Goal: Information Seeking & Learning: Learn about a topic

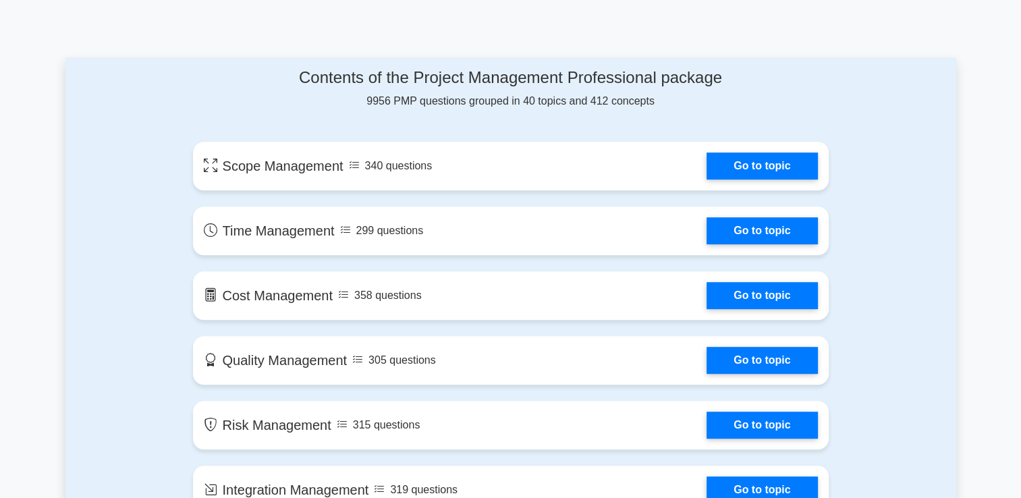
scroll to position [675, 0]
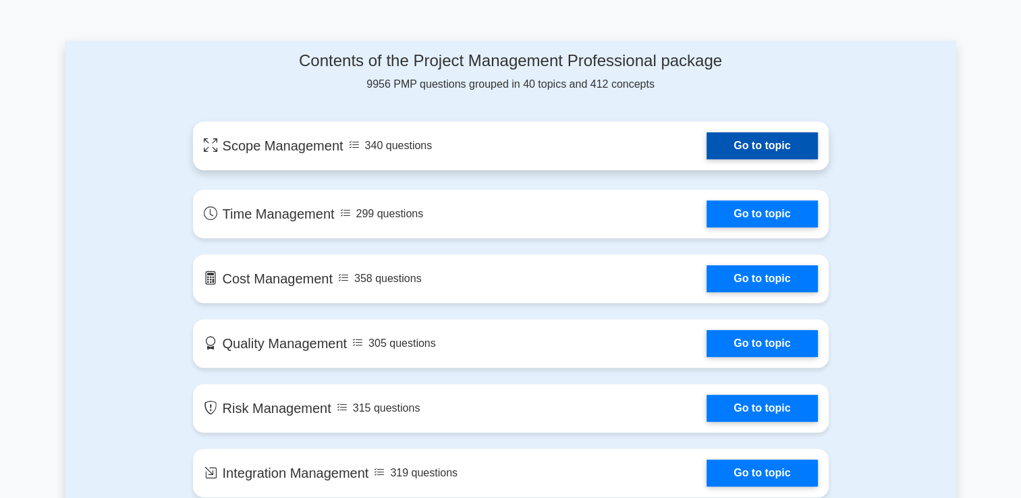
click at [783, 140] on link "Go to topic" at bounding box center [762, 145] width 111 height 27
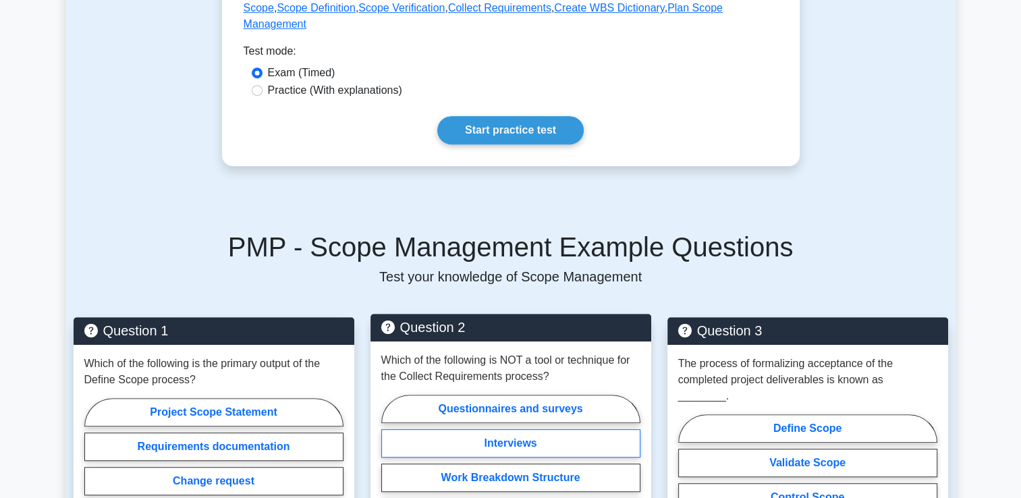
scroll to position [877, 0]
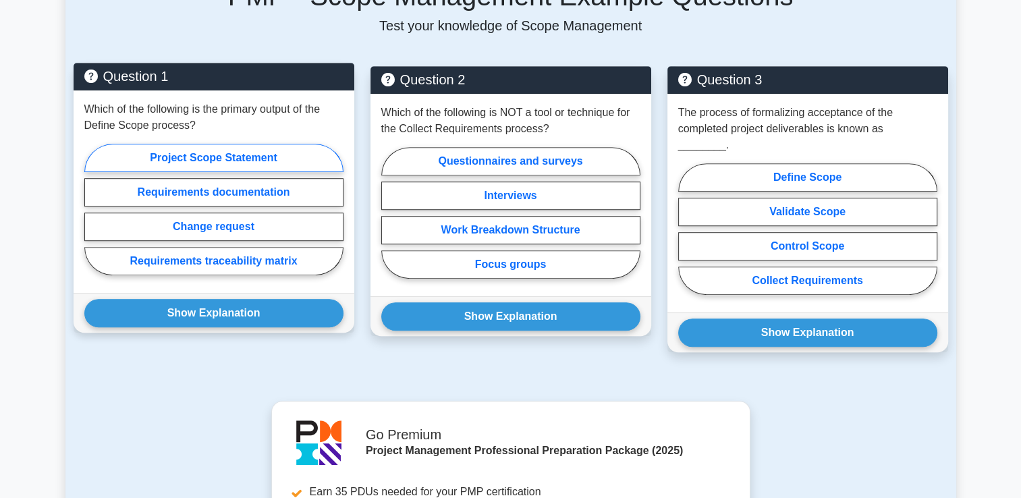
click at [232, 146] on label "Project Scope Statement" at bounding box center [213, 158] width 259 height 28
click at [93, 209] on input "Project Scope Statement" at bounding box center [88, 213] width 9 height 9
radio input "true"
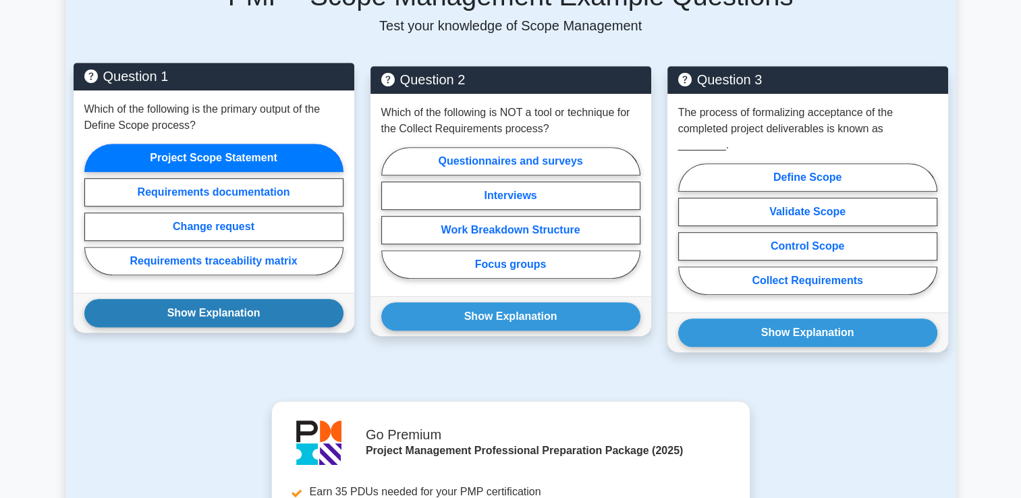
click at [264, 301] on button "Show Explanation" at bounding box center [213, 313] width 259 height 28
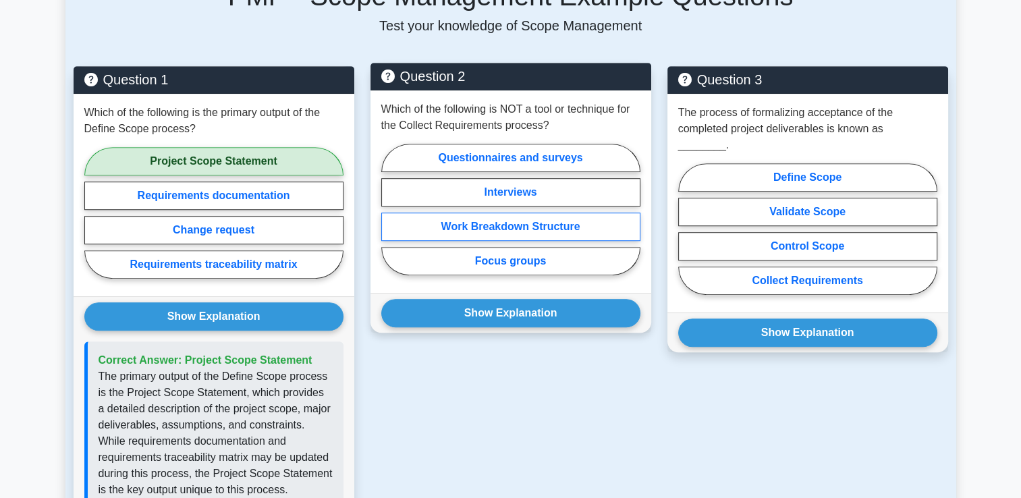
click at [532, 213] on label "Work Breakdown Structure" at bounding box center [510, 227] width 259 height 28
click at [390, 209] on input "Work Breakdown Structure" at bounding box center [385, 213] width 9 height 9
radio input "true"
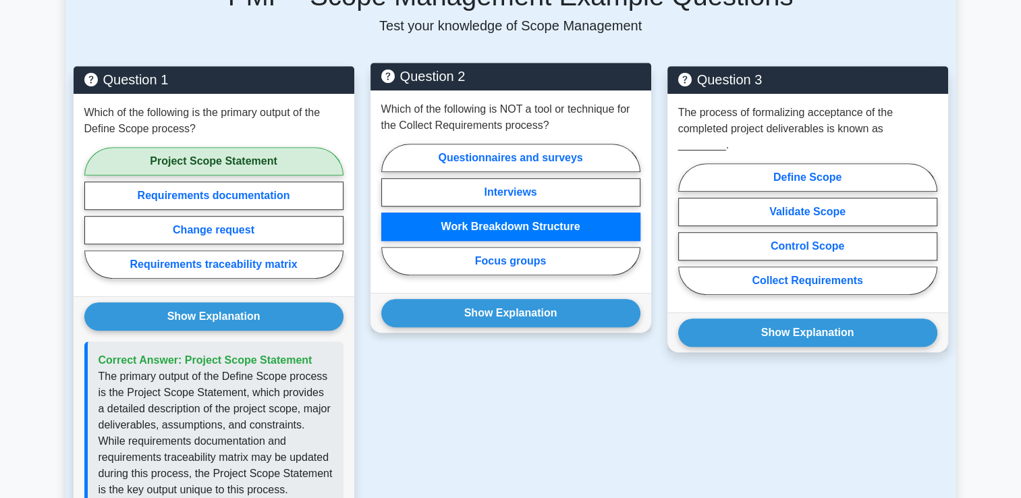
click at [527, 314] on div "Show Explanation Correct Answer: Work Breakdown Structure" at bounding box center [511, 313] width 281 height 40
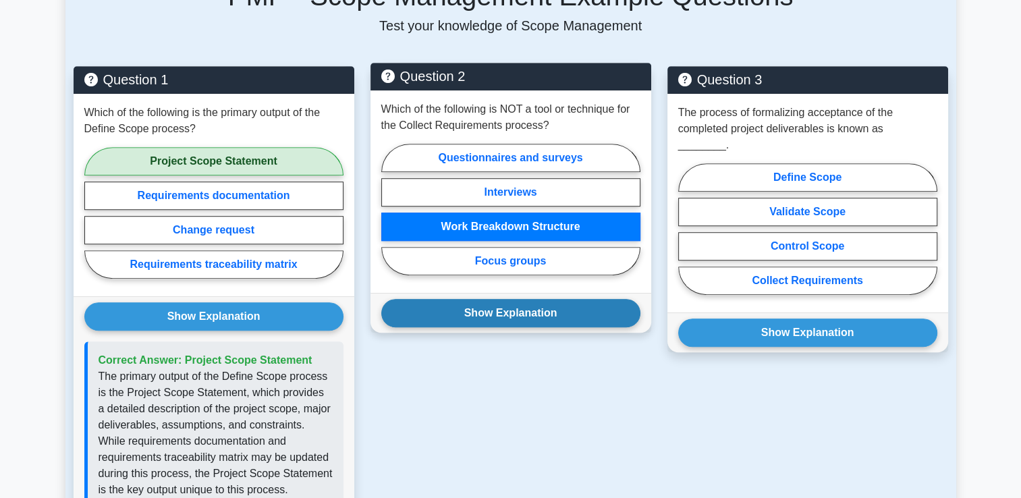
click at [527, 299] on button "Show Explanation" at bounding box center [510, 313] width 259 height 28
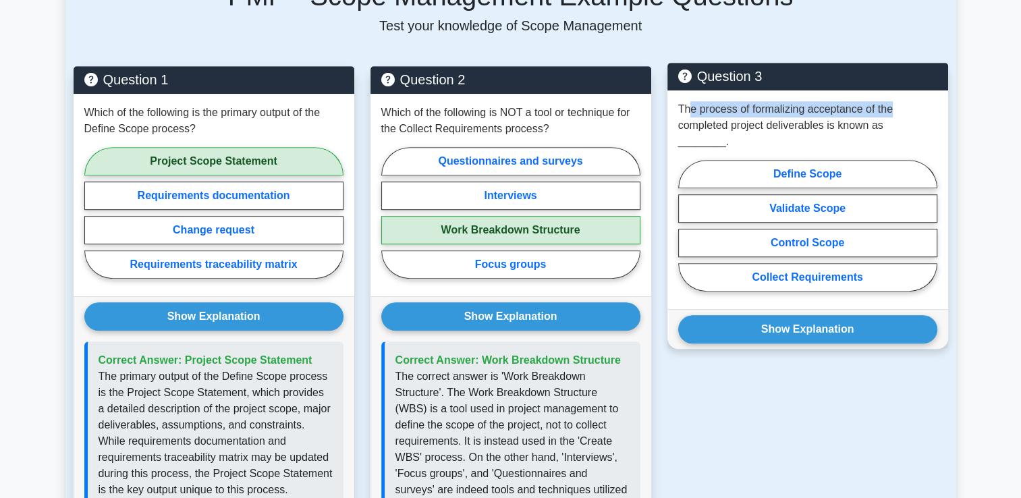
drag, startPoint x: 688, startPoint y: 91, endPoint x: 904, endPoint y: 89, distance: 215.3
click at [904, 101] on p "The process of formalizing acceptance of the completed project deliverables is …" at bounding box center [807, 125] width 259 height 49
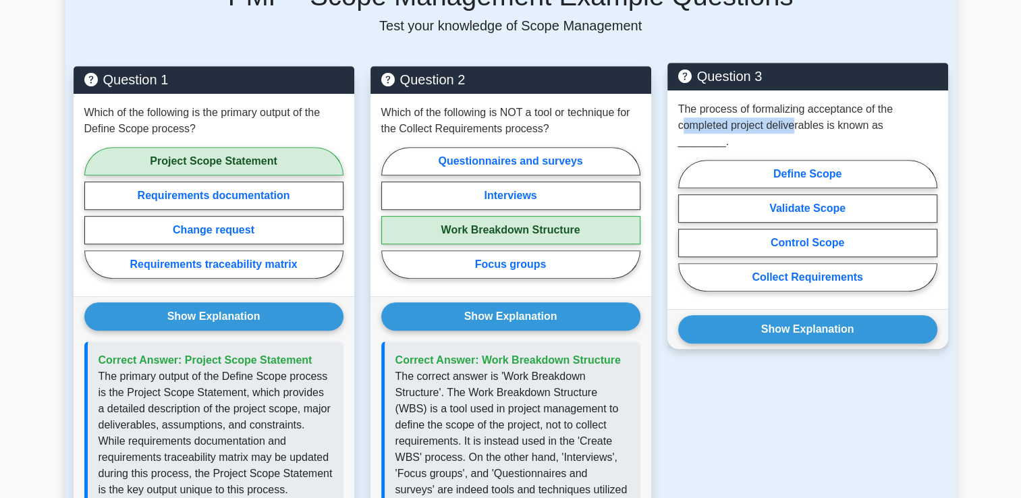
drag, startPoint x: 681, startPoint y: 109, endPoint x: 796, endPoint y: 111, distance: 115.4
click at [796, 111] on p "The process of formalizing acceptance of the completed project deliverables is …" at bounding box center [807, 125] width 259 height 49
drag, startPoint x: 796, startPoint y: 111, endPoint x: 756, endPoint y: 88, distance: 46.2
click at [756, 101] on p "The process of formalizing acceptance of the completed project deliverables is …" at bounding box center [807, 125] width 259 height 49
drag, startPoint x: 750, startPoint y: 90, endPoint x: 863, endPoint y: 96, distance: 112.9
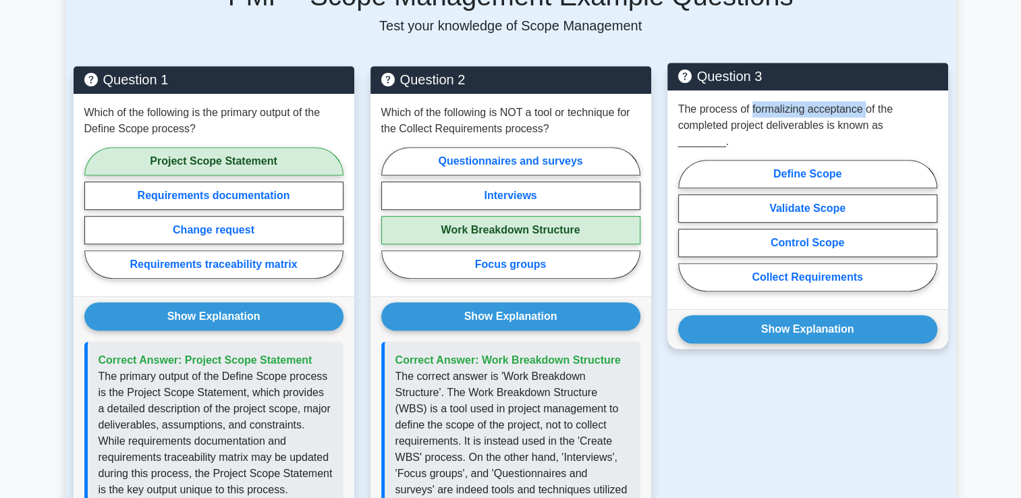
click at [863, 101] on p "The process of formalizing acceptance of the completed project deliverables is …" at bounding box center [807, 125] width 259 height 49
drag, startPoint x: 863, startPoint y: 96, endPoint x: 760, endPoint y: 115, distance: 104.4
click at [760, 115] on p "The process of formalizing acceptance of the completed project deliverables is …" at bounding box center [807, 125] width 259 height 49
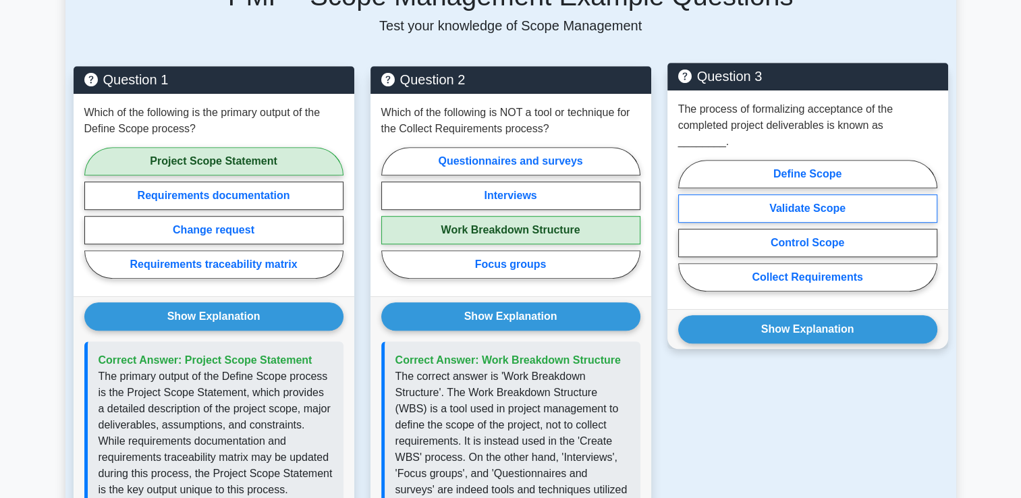
click at [815, 194] on label "Validate Scope" at bounding box center [807, 208] width 259 height 28
click at [687, 225] on input "Validate Scope" at bounding box center [682, 229] width 9 height 9
radio input "true"
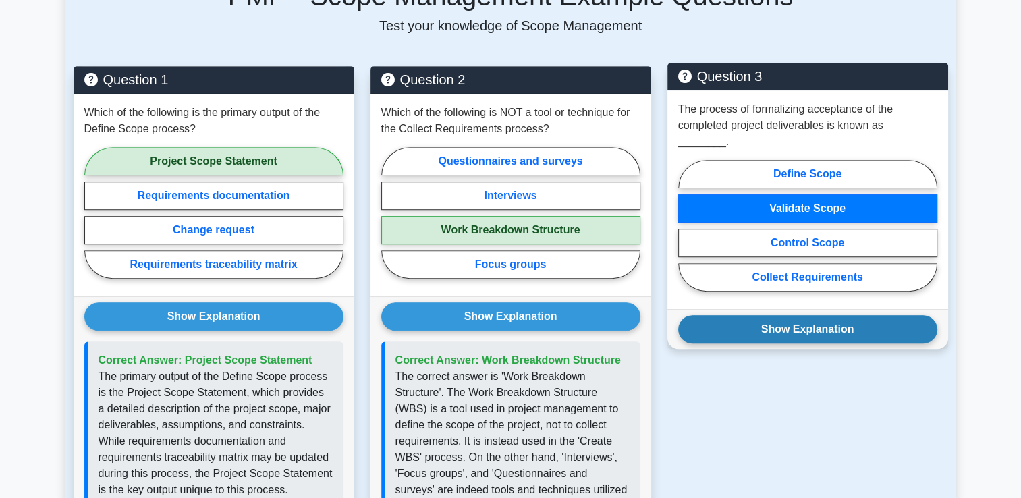
click at [831, 315] on button "Show Explanation" at bounding box center [807, 329] width 259 height 28
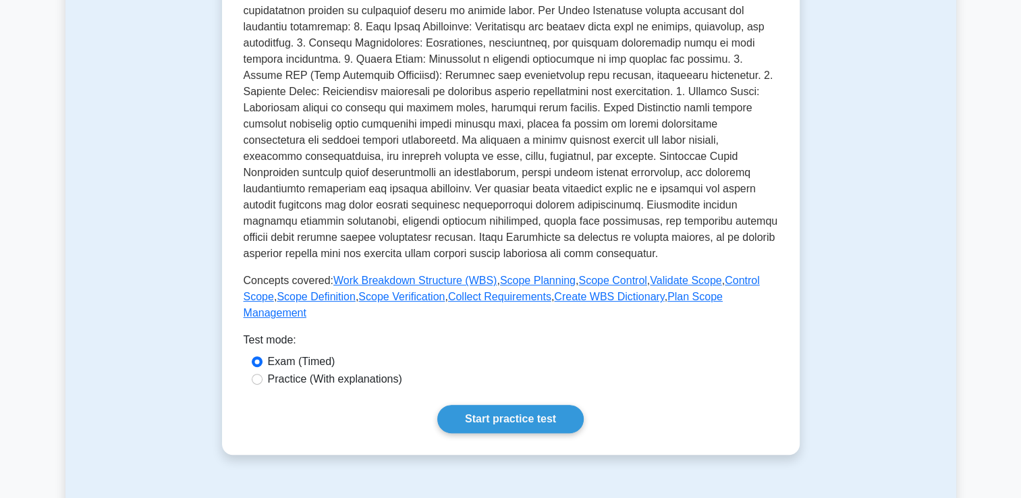
scroll to position [0, 0]
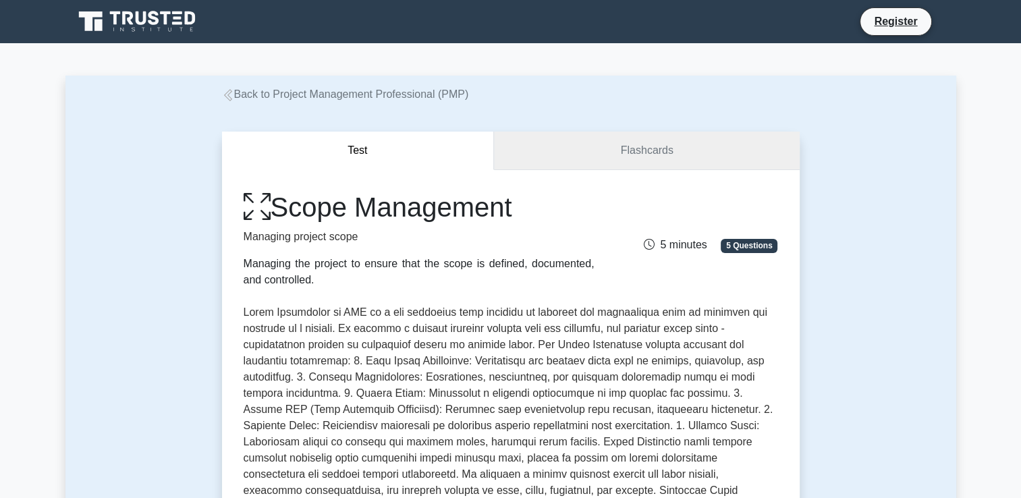
click at [689, 157] on link "Flashcards" at bounding box center [646, 151] width 305 height 38
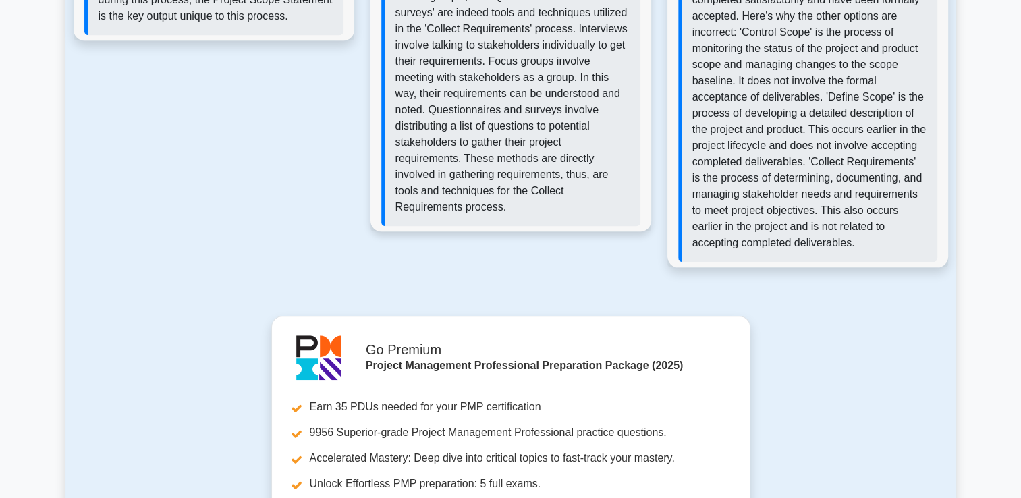
scroll to position [1350, 0]
